Goal: Task Accomplishment & Management: Complete application form

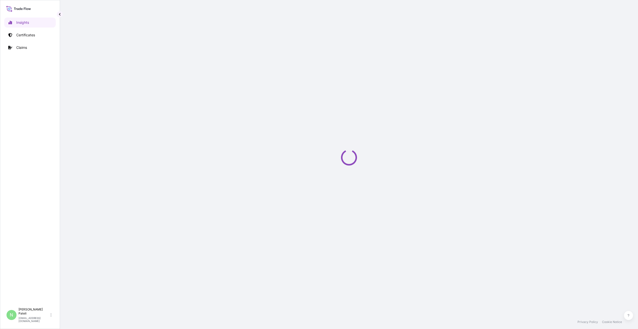
select select "2025"
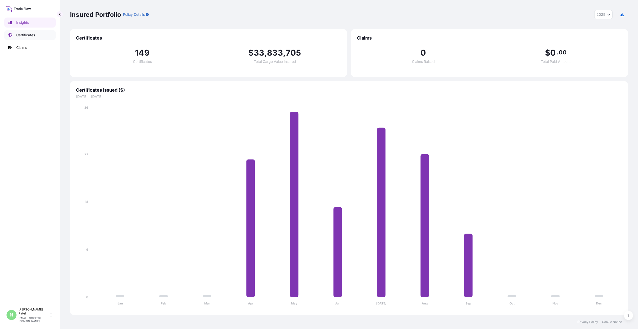
click at [23, 36] on p "Certificates" at bounding box center [25, 35] width 19 height 5
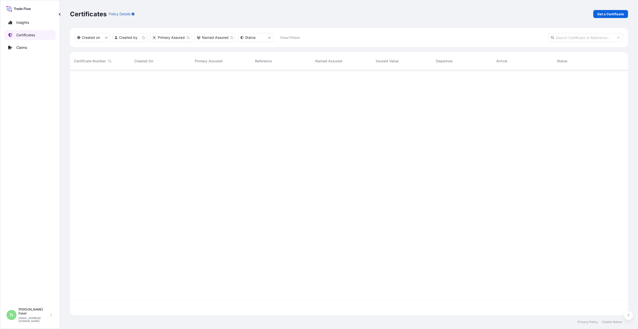
scroll to position [244, 555]
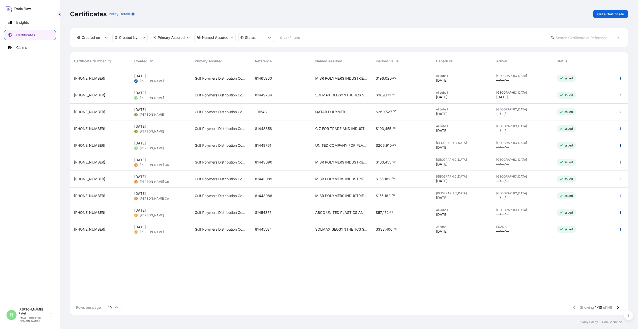
click at [330, 77] on span "MISR POLYMERS INDUSTRIES S.A.E." at bounding box center [341, 78] width 52 height 5
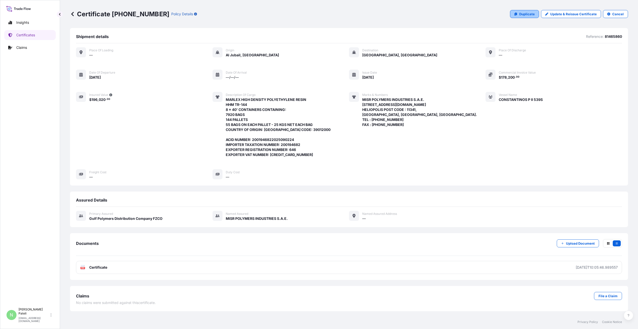
click at [523, 13] on p "Duplicate" at bounding box center [528, 14] width 16 height 5
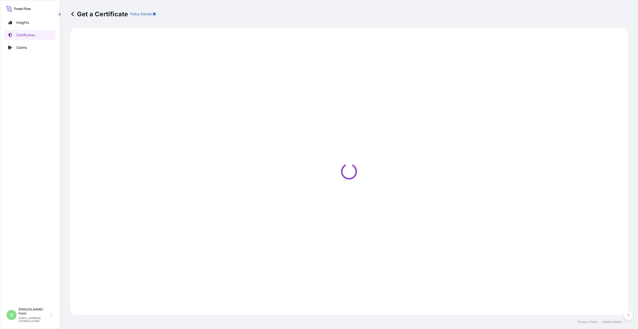
select select "Sea"
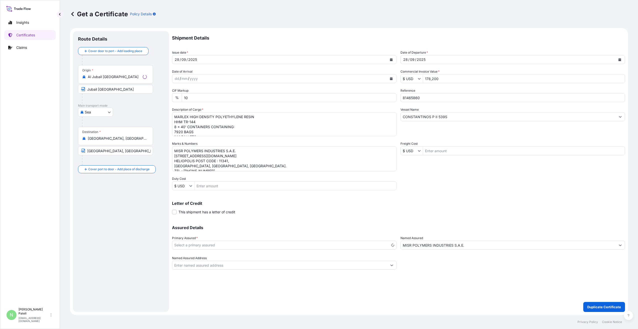
select select "31643"
click at [486, 187] on div "Shipment Details Issue date * [DATE] Date of Departure * [DATE] Date of Arrival…" at bounding box center [398, 150] width 453 height 238
click at [391, 59] on icon "Calendar" at bounding box center [391, 59] width 3 height 3
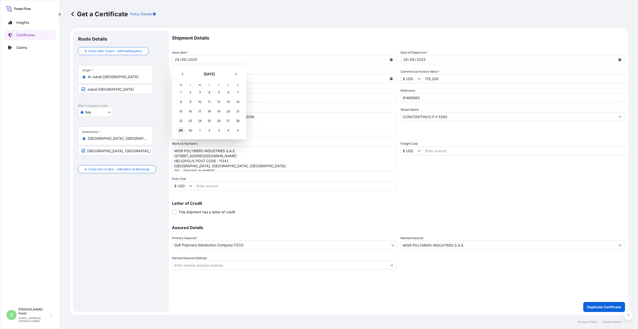
click at [181, 130] on div "29" at bounding box center [180, 130] width 9 height 9
drag, startPoint x: 423, startPoint y: 97, endPoint x: 402, endPoint y: 98, distance: 21.0
click at [402, 98] on input "81465860" at bounding box center [513, 97] width 225 height 9
paste input "773"
type input "81465773"
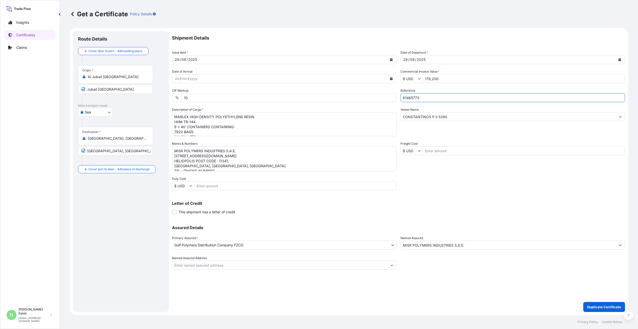
click at [463, 191] on div "Shipment Details Issue date * [DATE] Date of Departure * [DATE] Date of Arrival…" at bounding box center [398, 150] width 453 height 238
click at [196, 156] on textarea "MISR POLYMERS INDUSTRIES S.A.E. [STREET_ADDRESS][DOMAIN_NAME] HELIOPOLIS POST C…" at bounding box center [284, 158] width 225 height 25
paste textarea "ARLEX HIGH DENSITY POLYETHYLENE RESIN HHM TR-144"
paste textarea "8 x 40 FT CONTAINER CONTAINING"
paste textarea "NET WEIGHT : 198.00 MT GROSS WEIGHT: 202.752 MT 990 BAGS PER CONTAINER 7920 TOT…"
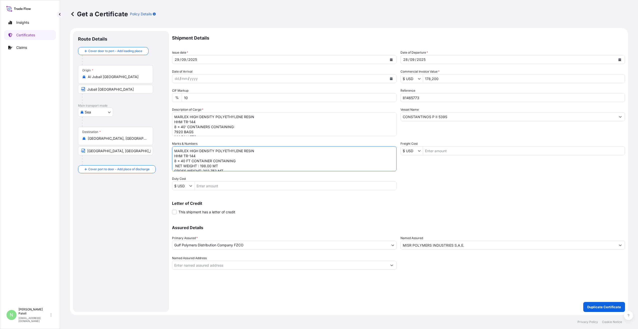
scroll to position [42, 0]
type textarea "MARLEX HIGH DENSITY POLYETHYLENE RESIN HHM TR-144 8 x 40 FT CONTAINER CONTAININ…"
click at [606, 307] on p "Duplicate Certificate" at bounding box center [605, 306] width 34 height 5
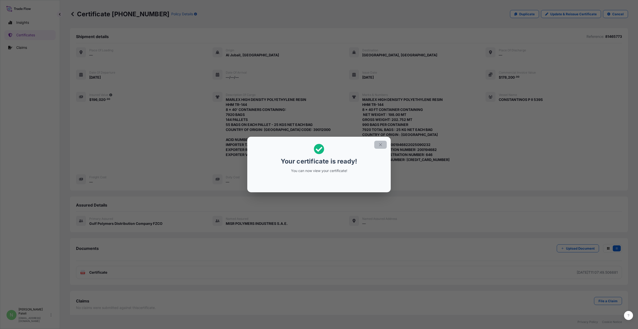
click at [381, 143] on icon "button" at bounding box center [380, 144] width 5 height 5
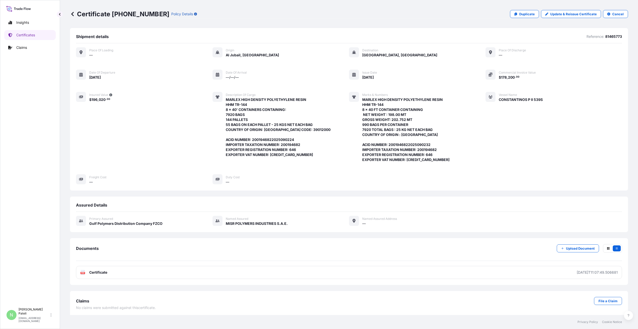
scroll to position [1, 0]
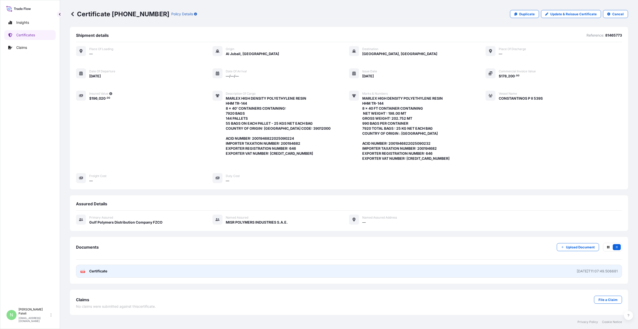
click at [99, 271] on span "Certificate" at bounding box center [98, 270] width 18 height 5
